Goal: Use online tool/utility: Utilize a website feature to perform a specific function

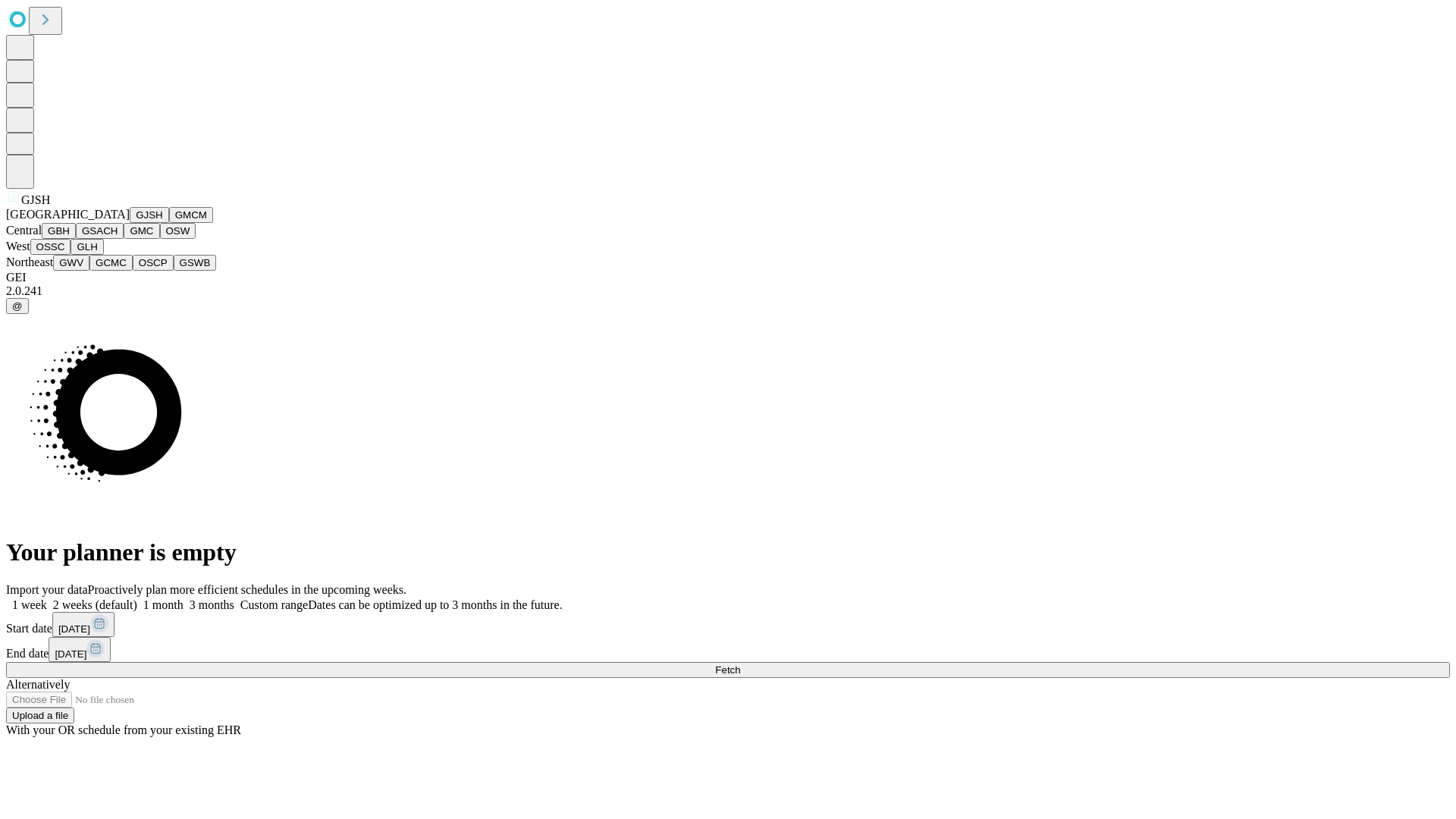
click at [130, 223] on button "GJSH" at bounding box center [149, 215] width 40 height 16
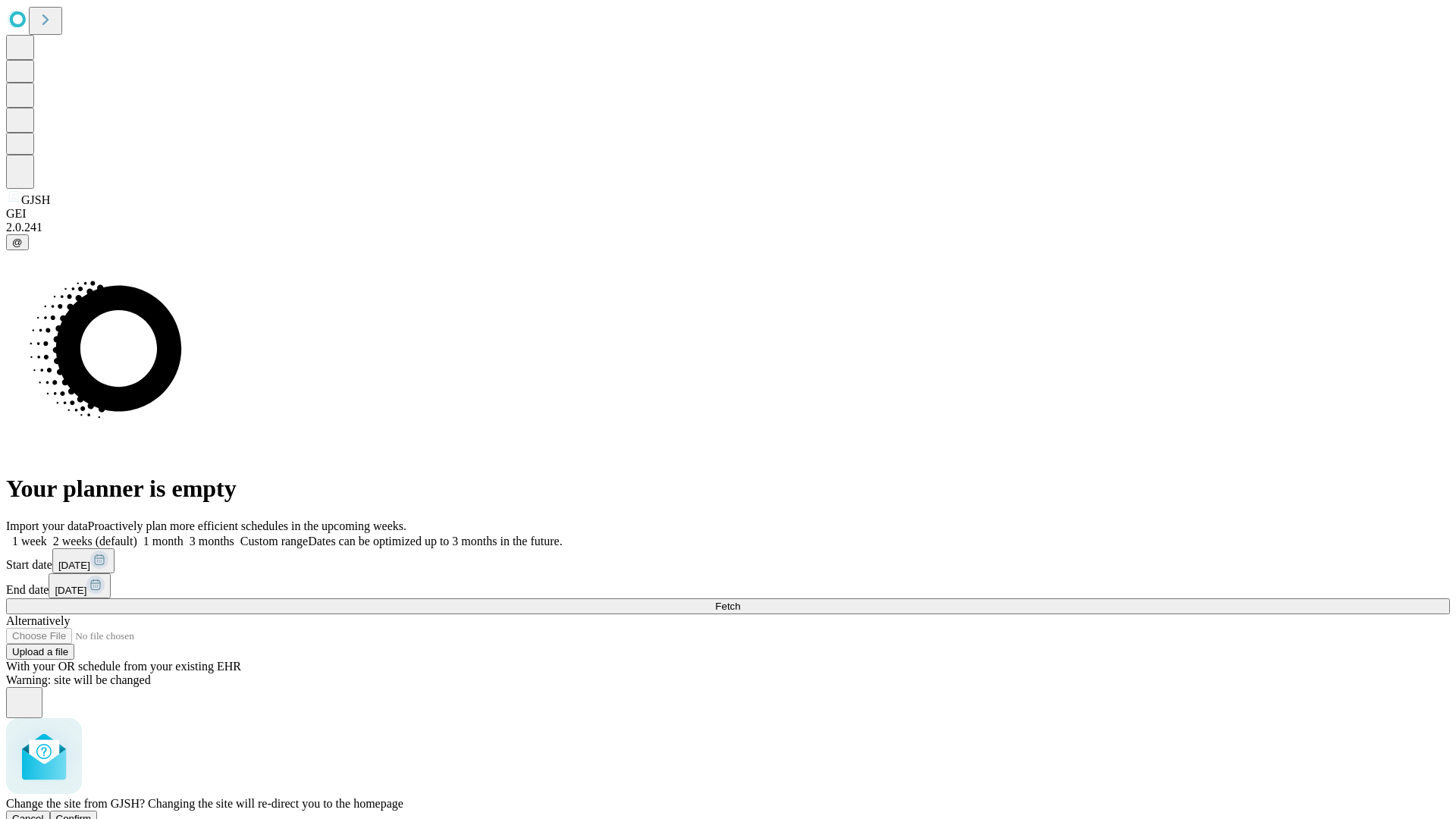
click at [92, 813] on span "Confirm" at bounding box center [74, 818] width 36 height 12
click at [47, 534] on label "1 week" at bounding box center [27, 540] width 41 height 13
click at [740, 601] on span "Fetch" at bounding box center [728, 606] width 25 height 12
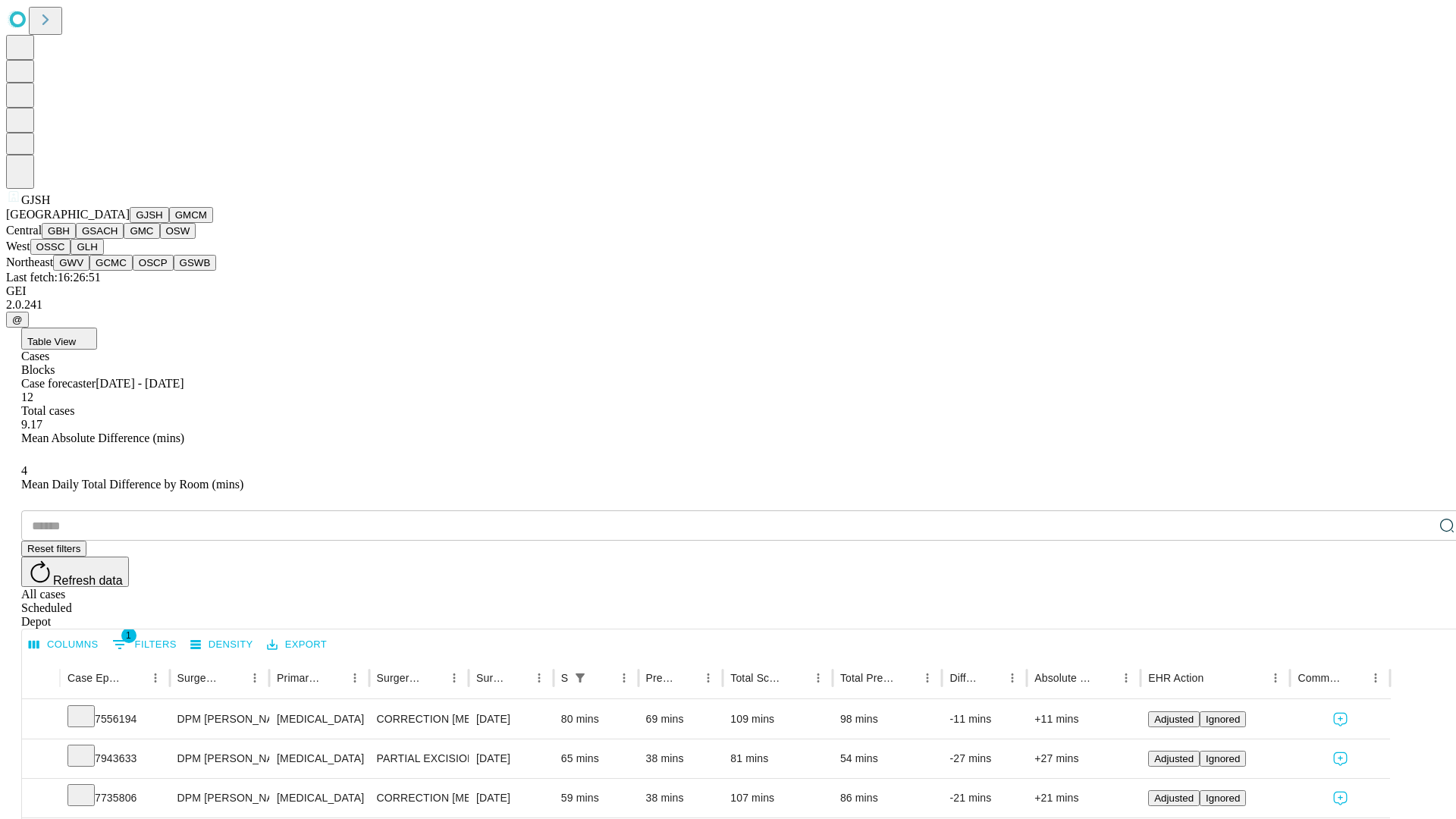
click at [169, 223] on button "GMCM" at bounding box center [191, 215] width 44 height 16
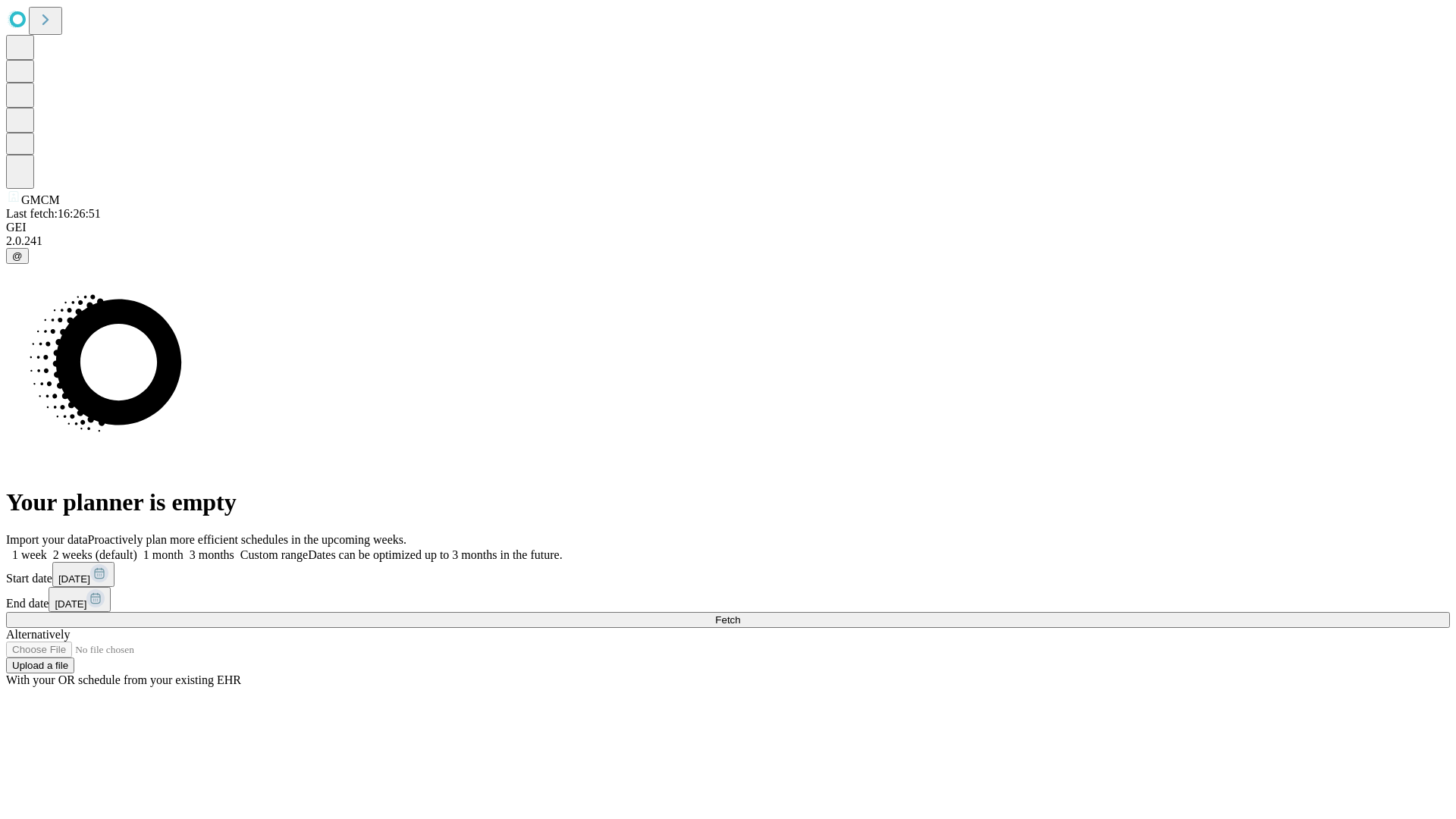
click at [740, 614] on span "Fetch" at bounding box center [728, 619] width 25 height 12
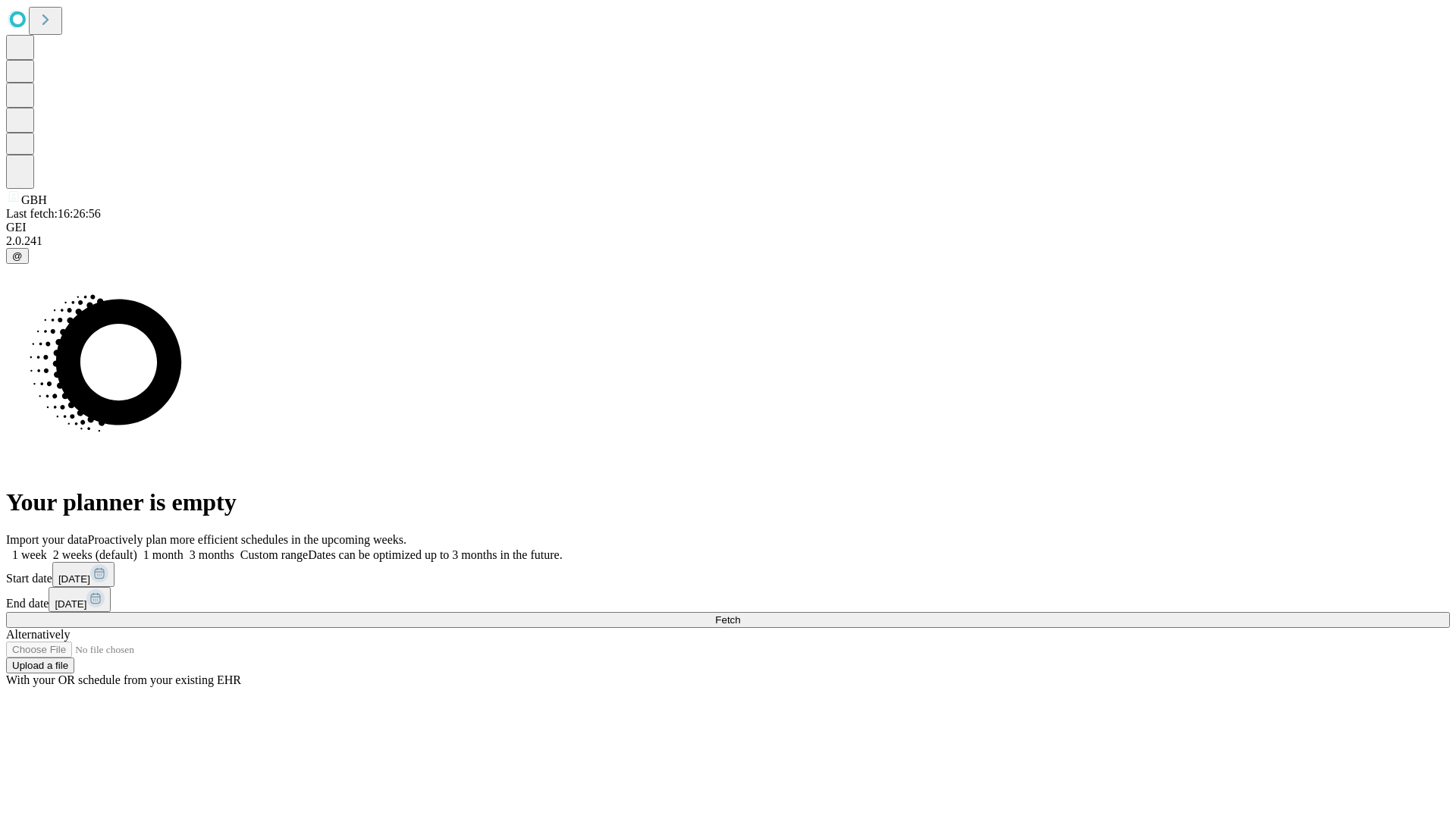
click at [47, 548] on label "1 week" at bounding box center [27, 555] width 41 height 13
click at [740, 614] on span "Fetch" at bounding box center [728, 619] width 25 height 12
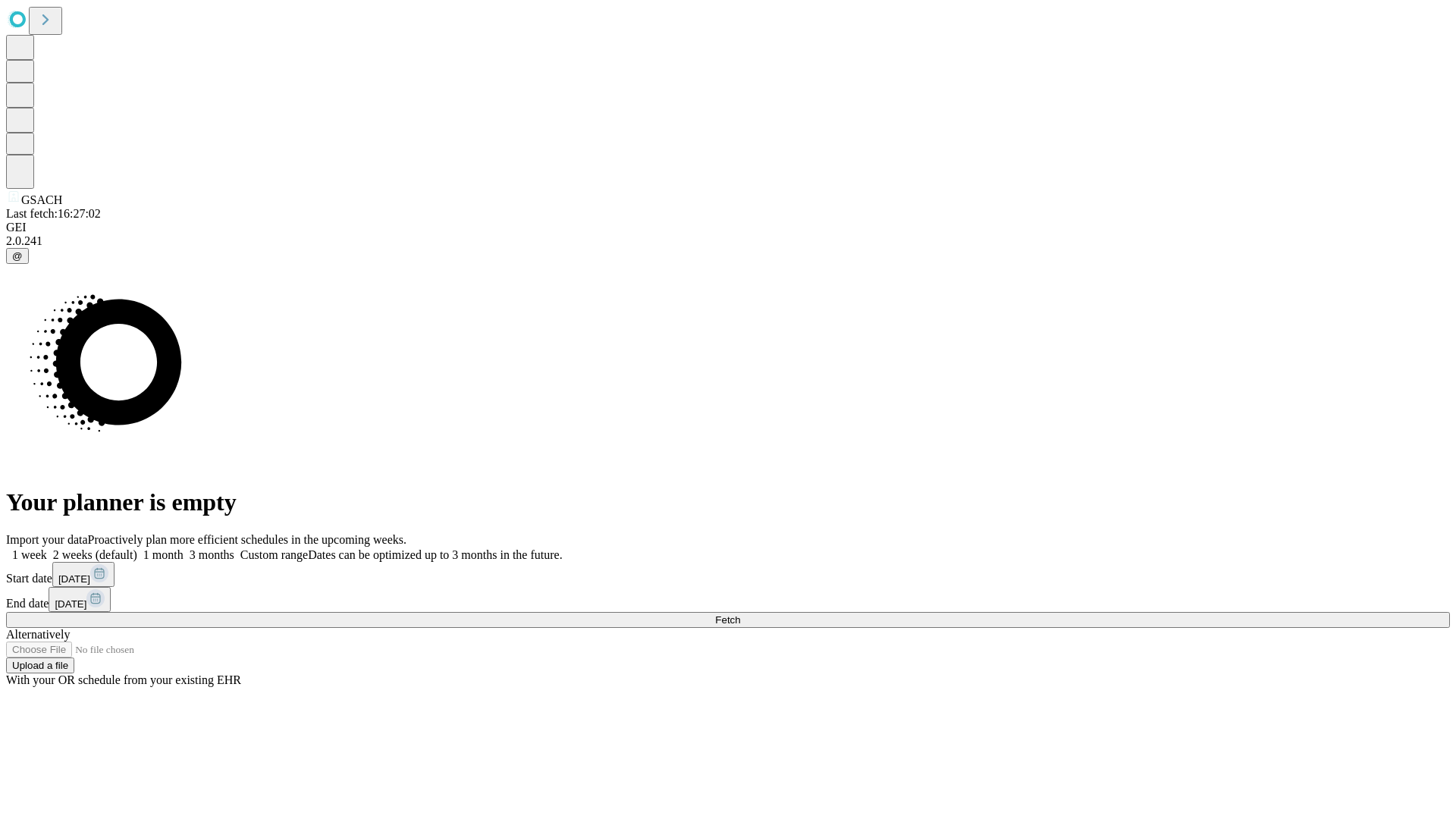
click at [47, 548] on label "1 week" at bounding box center [27, 555] width 41 height 13
click at [740, 614] on span "Fetch" at bounding box center [728, 619] width 25 height 12
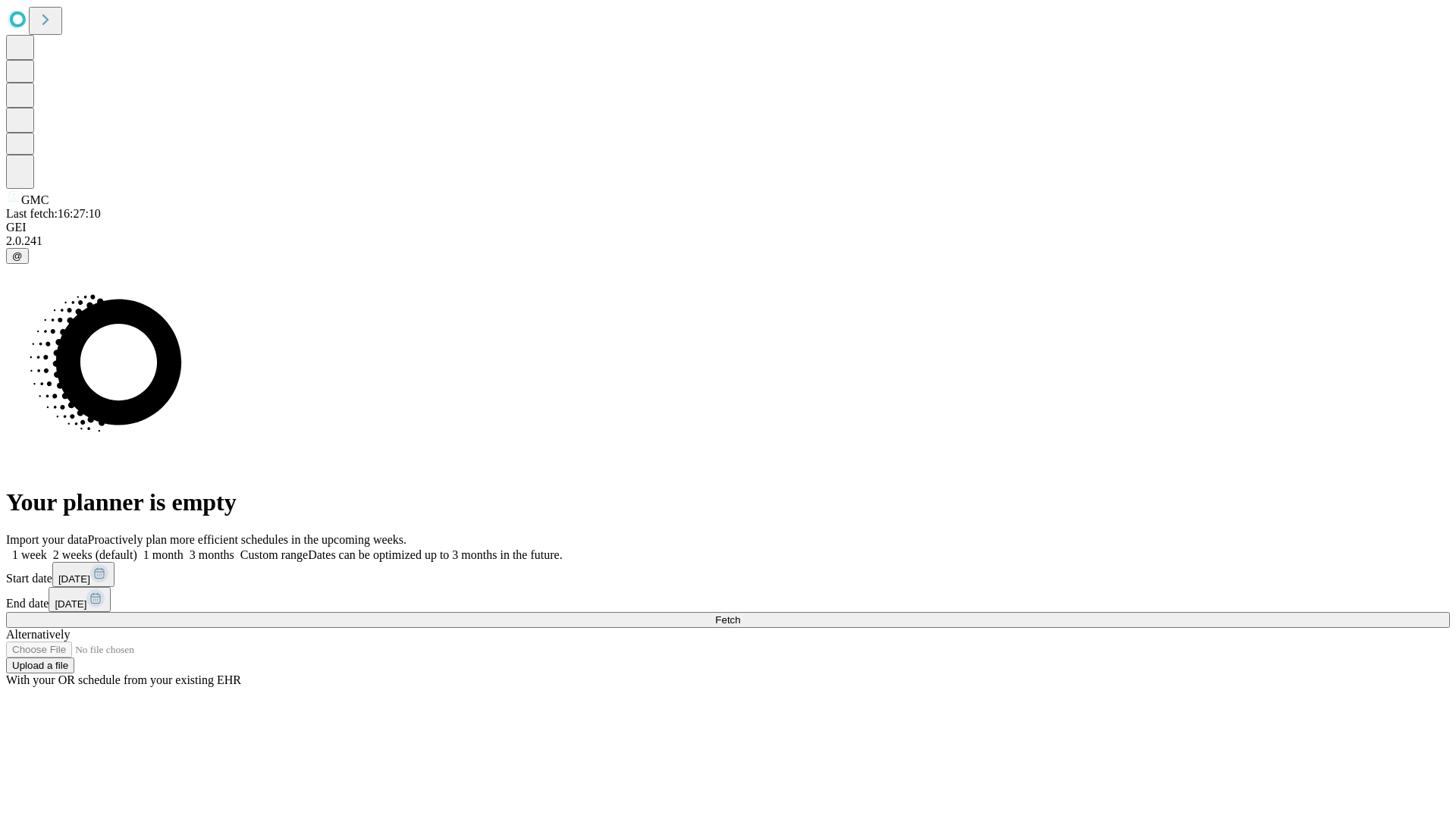
click at [47, 548] on label "1 week" at bounding box center [27, 555] width 41 height 13
click at [740, 614] on span "Fetch" at bounding box center [728, 619] width 25 height 12
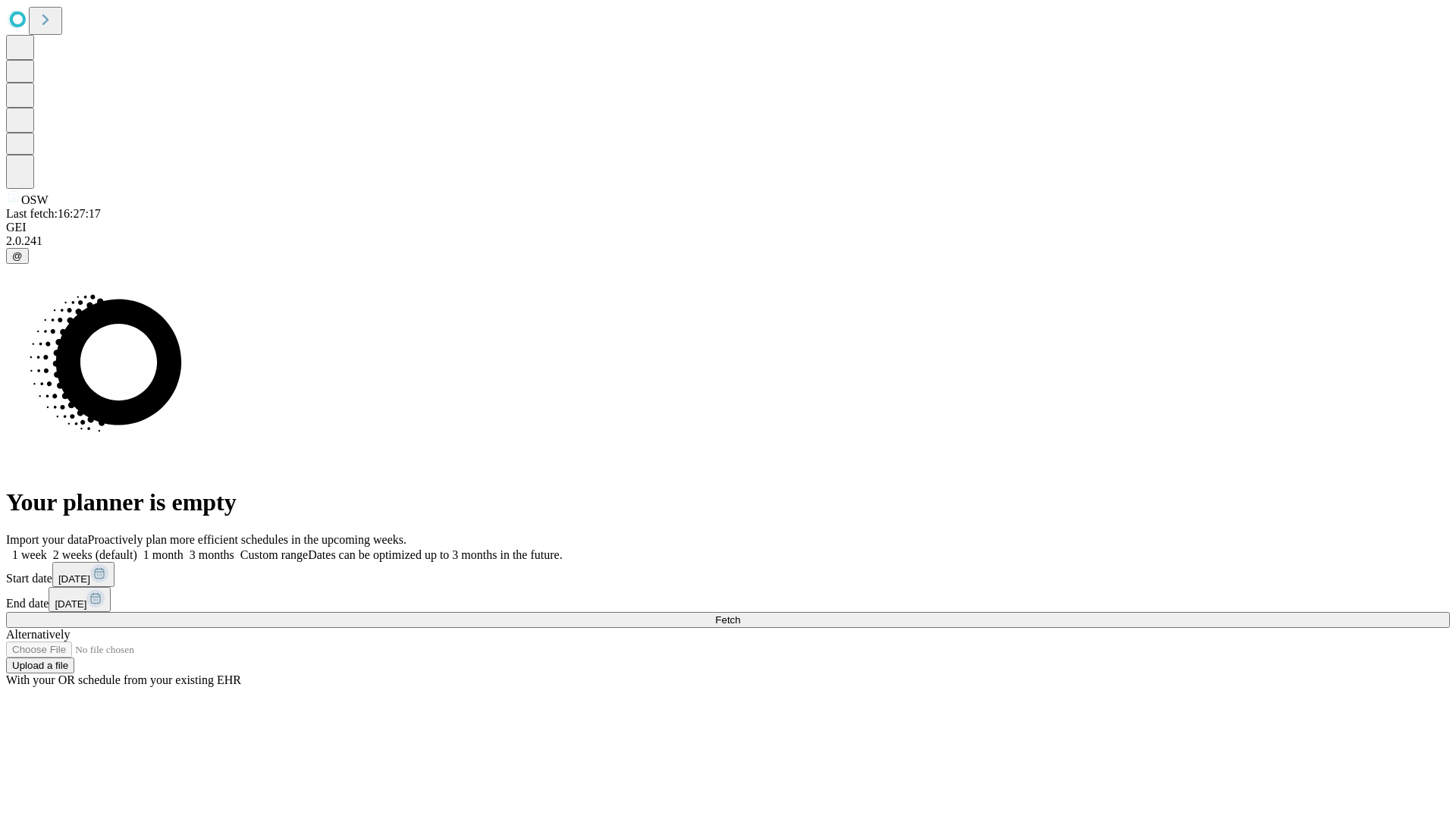
click at [47, 548] on label "1 week" at bounding box center [27, 555] width 41 height 13
click at [740, 614] on span "Fetch" at bounding box center [728, 619] width 25 height 12
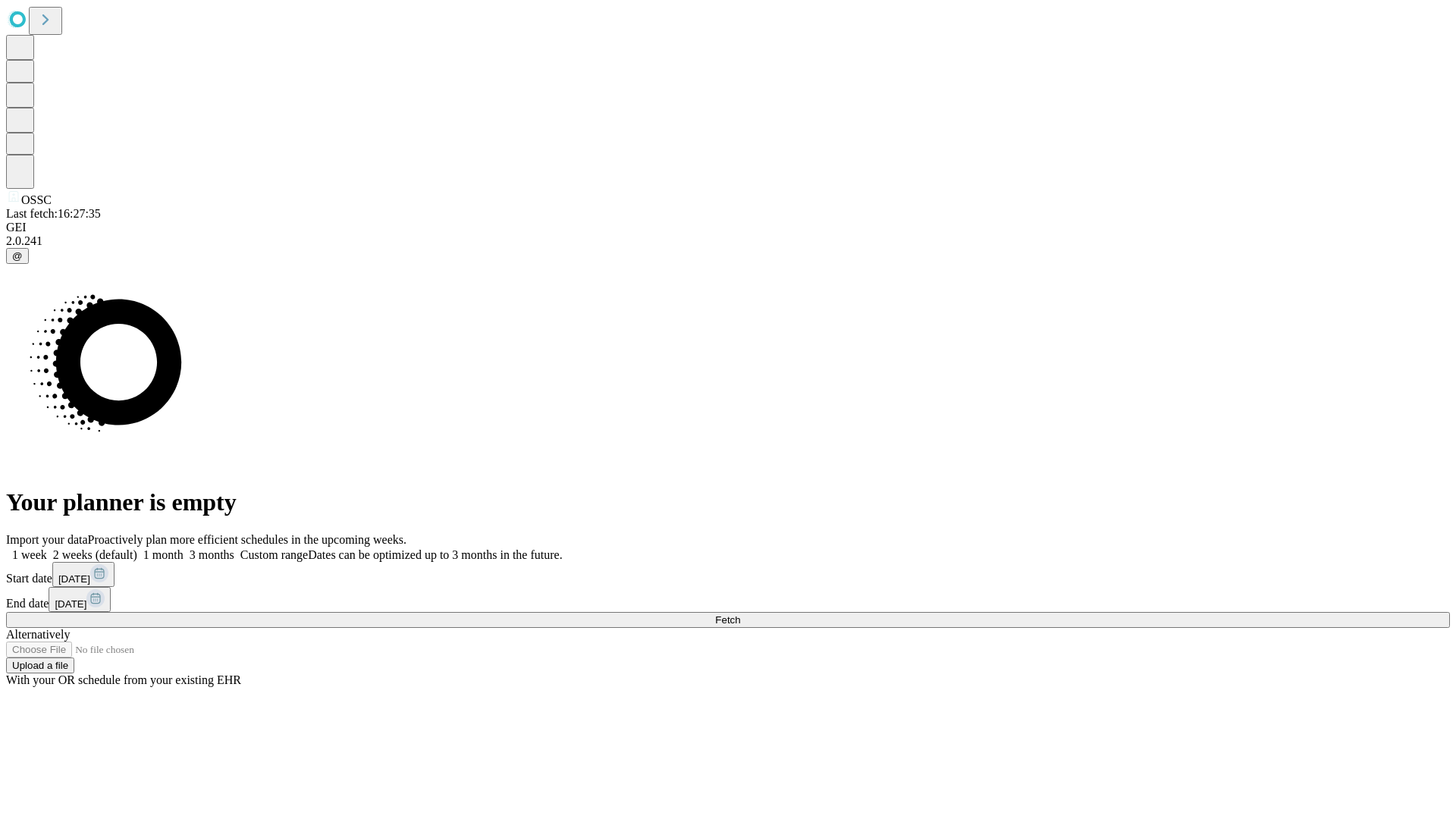
click at [47, 548] on label "1 week" at bounding box center [27, 555] width 41 height 13
click at [740, 614] on span "Fetch" at bounding box center [728, 619] width 25 height 12
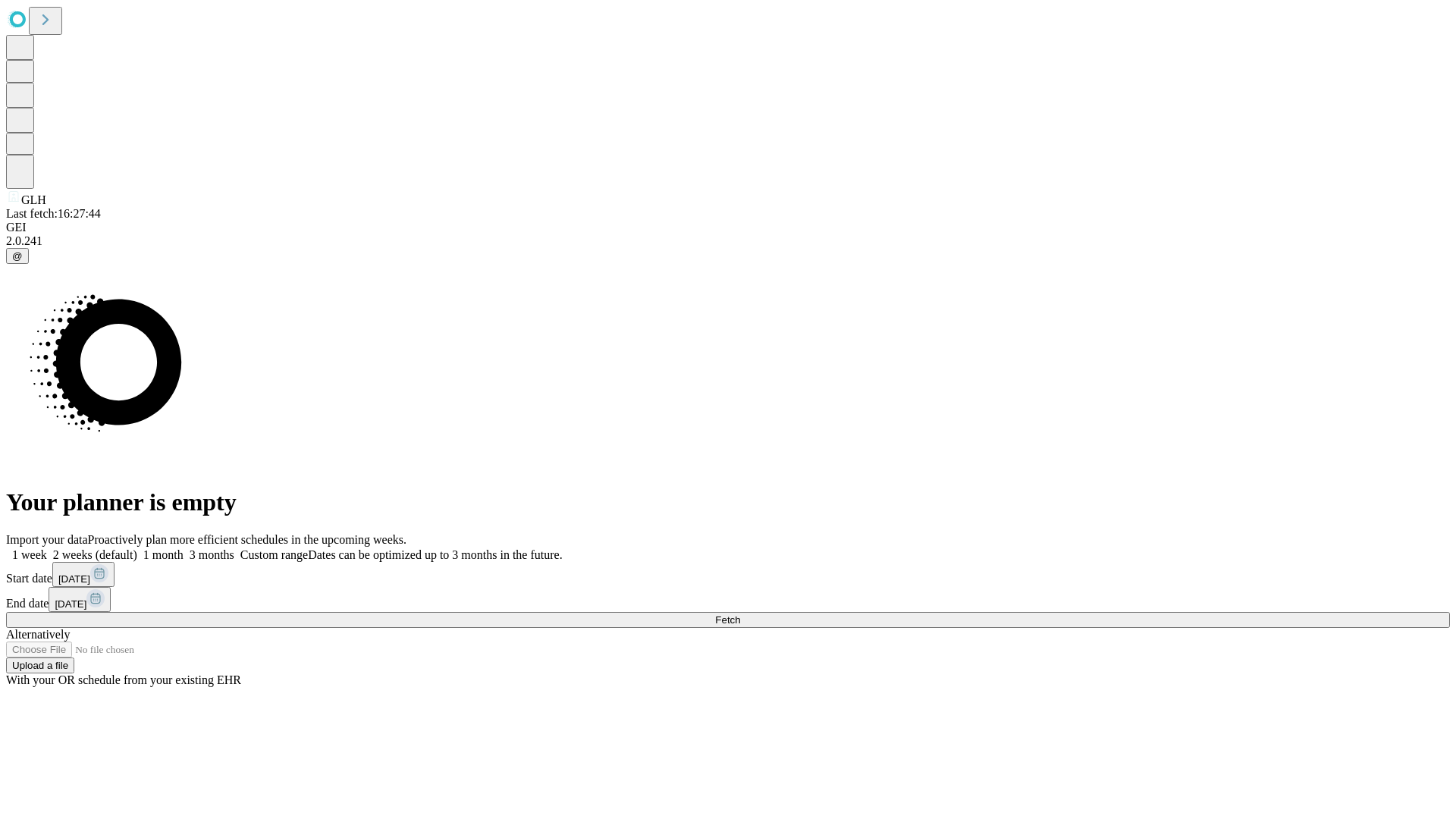
click at [47, 548] on label "1 week" at bounding box center [27, 555] width 41 height 13
click at [740, 614] on span "Fetch" at bounding box center [728, 619] width 25 height 12
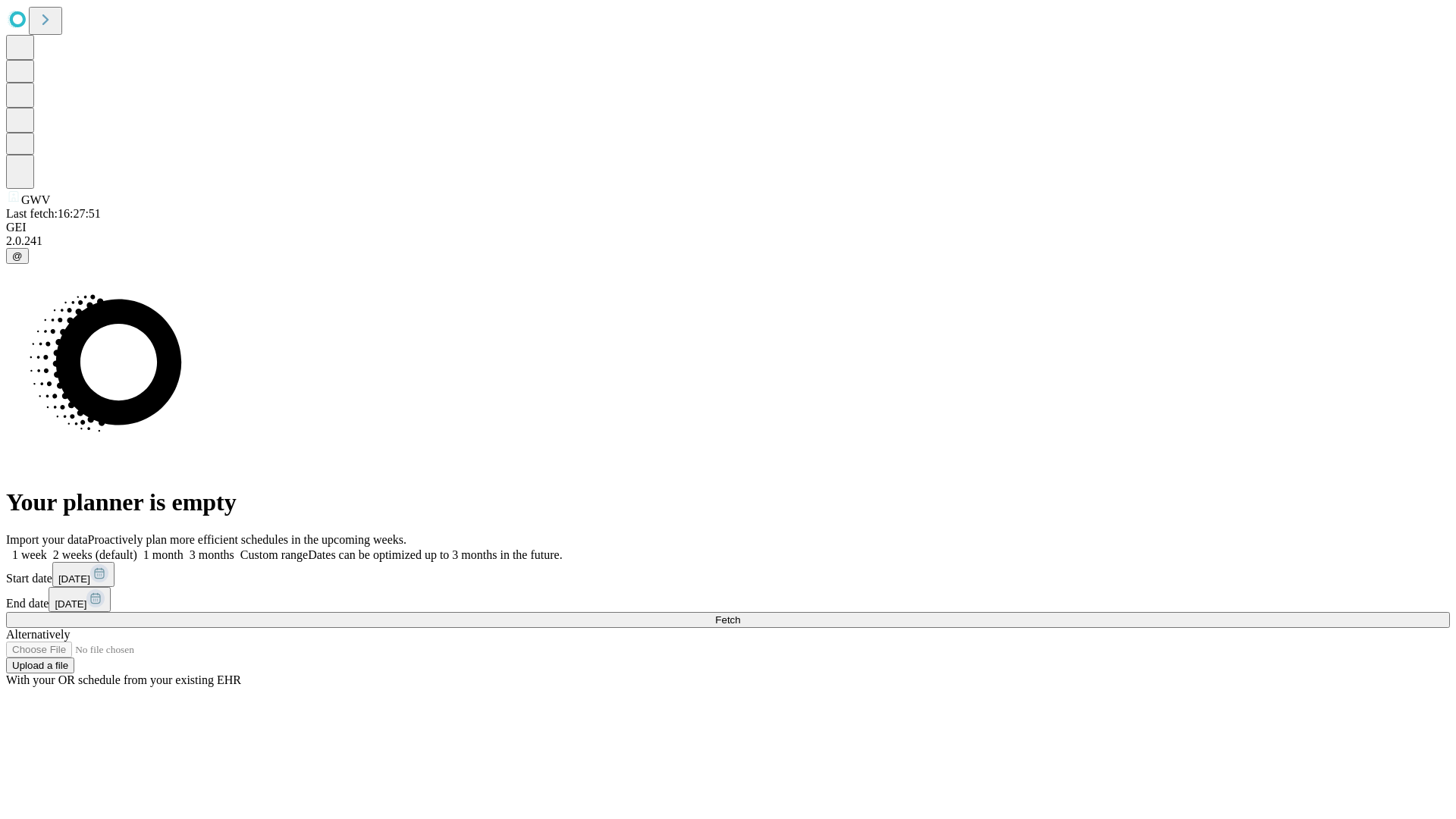
click at [47, 548] on label "1 week" at bounding box center [27, 555] width 41 height 13
click at [740, 614] on span "Fetch" at bounding box center [728, 619] width 25 height 12
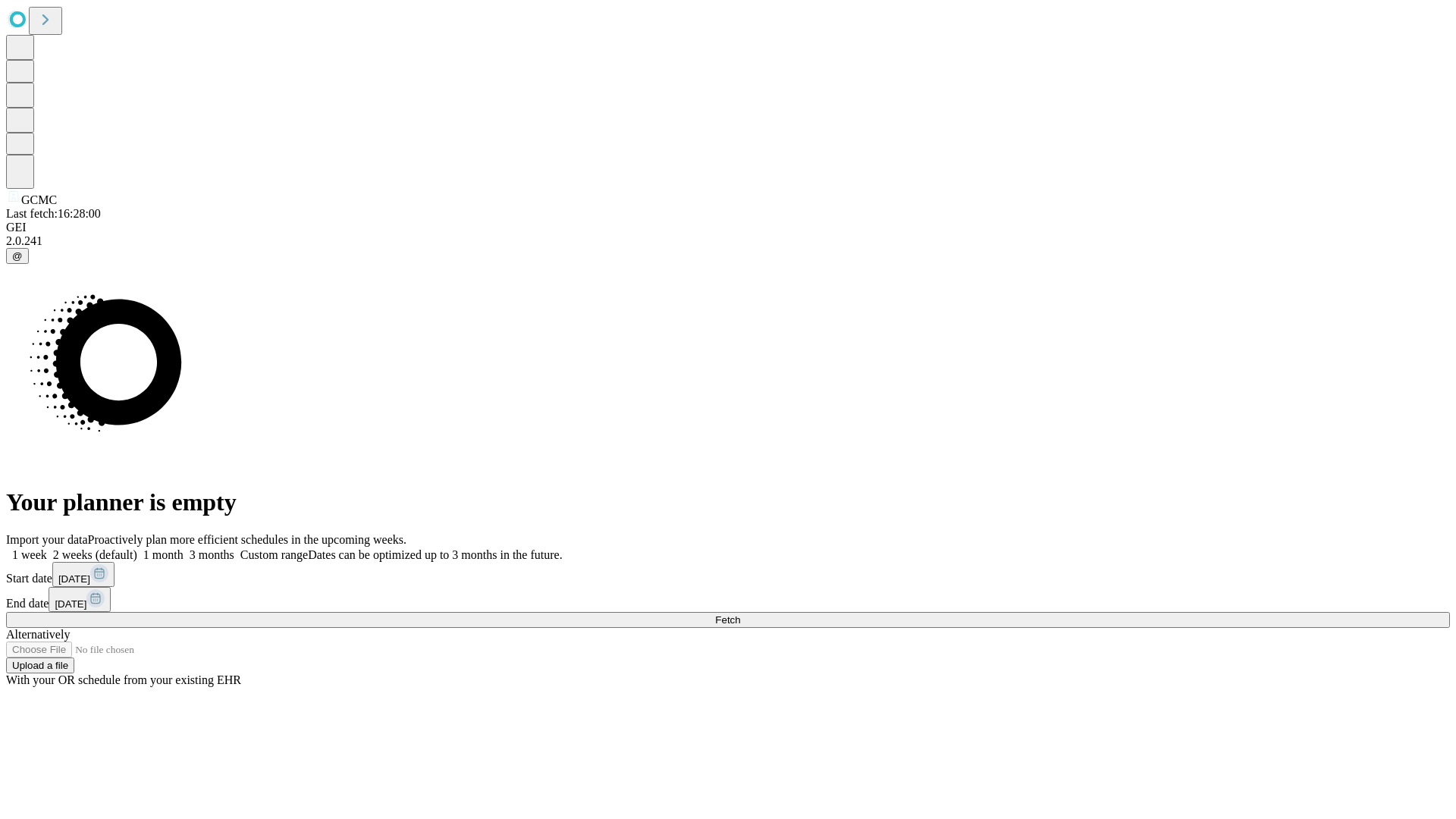
click at [47, 548] on label "1 week" at bounding box center [27, 555] width 41 height 13
click at [740, 614] on span "Fetch" at bounding box center [728, 619] width 25 height 12
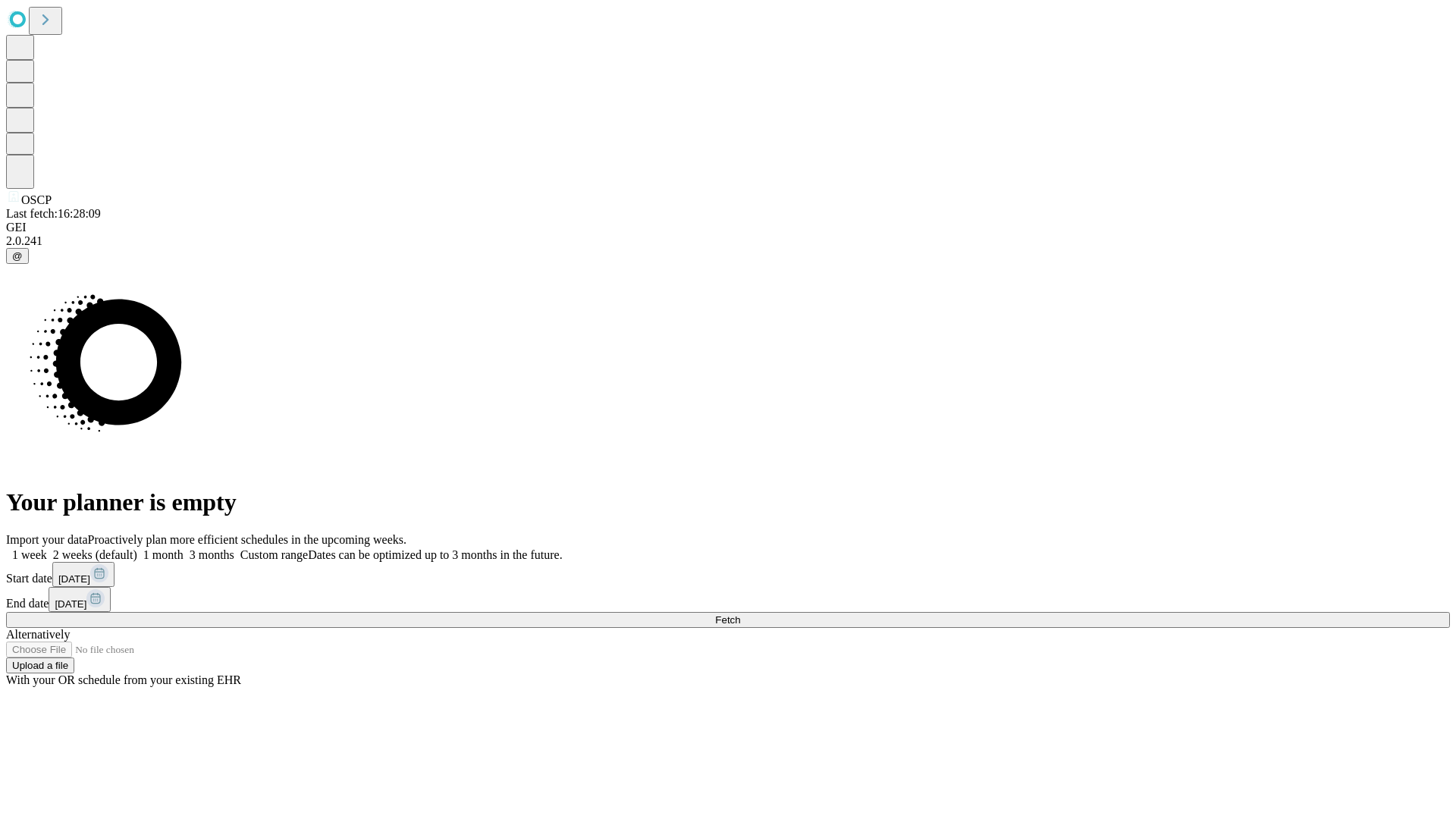
click at [47, 548] on label "1 week" at bounding box center [27, 555] width 41 height 13
click at [740, 614] on span "Fetch" at bounding box center [728, 619] width 25 height 12
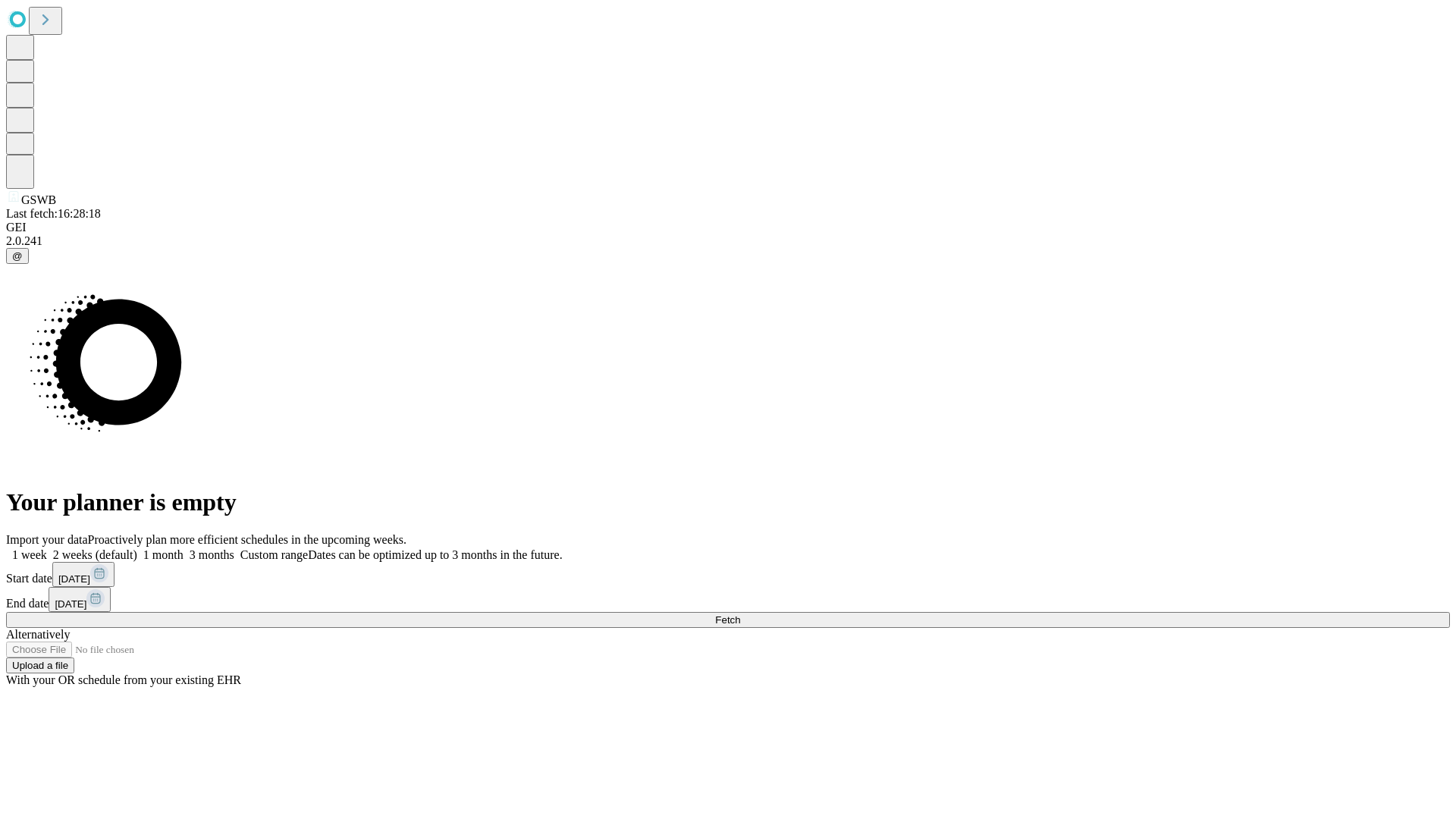
click at [47, 548] on label "1 week" at bounding box center [27, 555] width 41 height 13
click at [740, 614] on span "Fetch" at bounding box center [728, 619] width 25 height 12
